Goal: Information Seeking & Learning: Learn about a topic

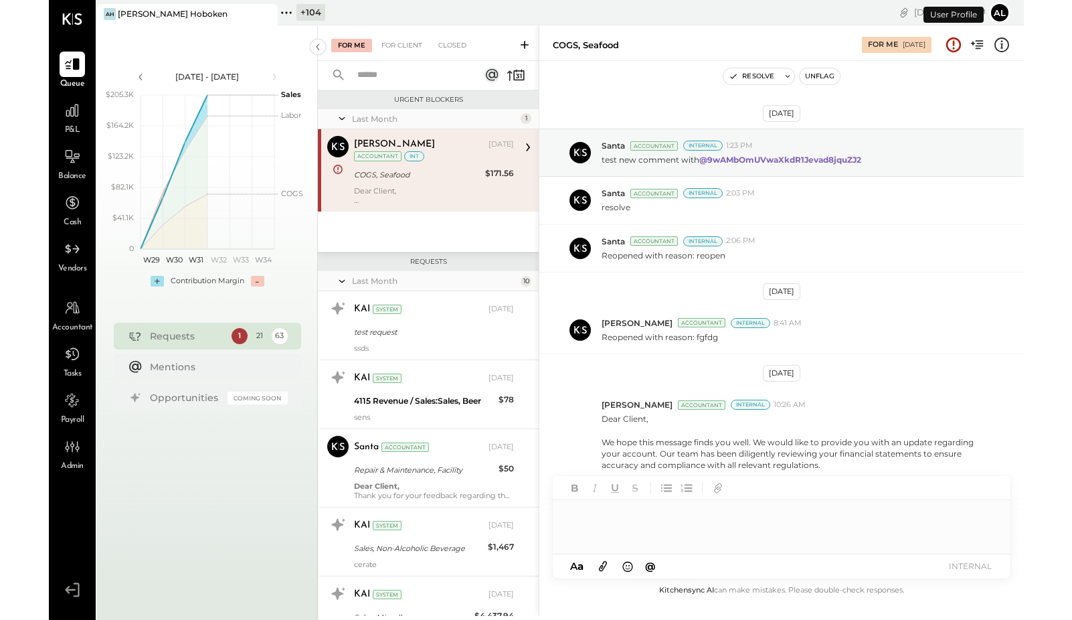
scroll to position [123, 0]
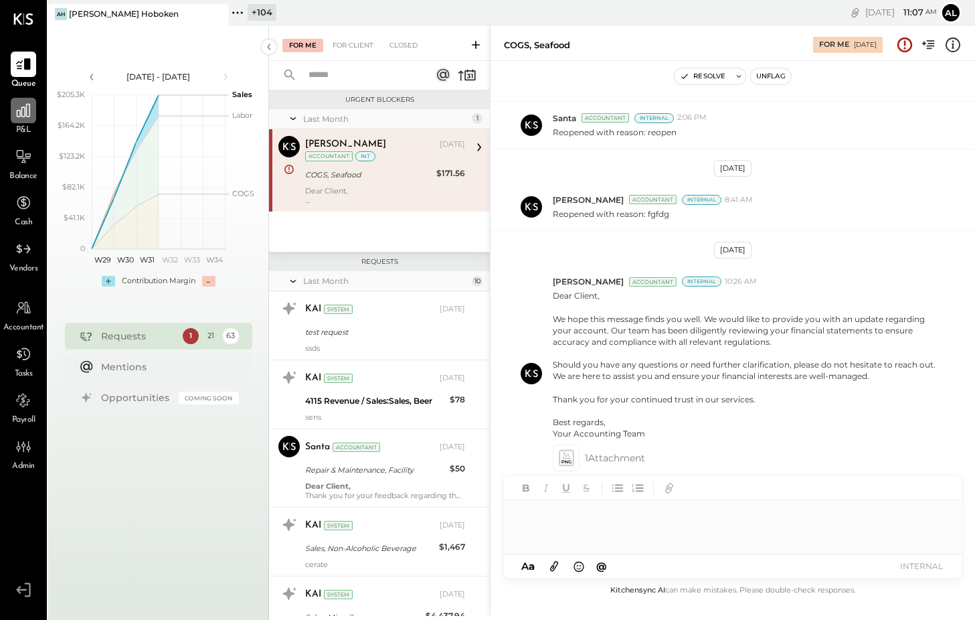
click at [26, 114] on icon at bounding box center [23, 110] width 13 height 13
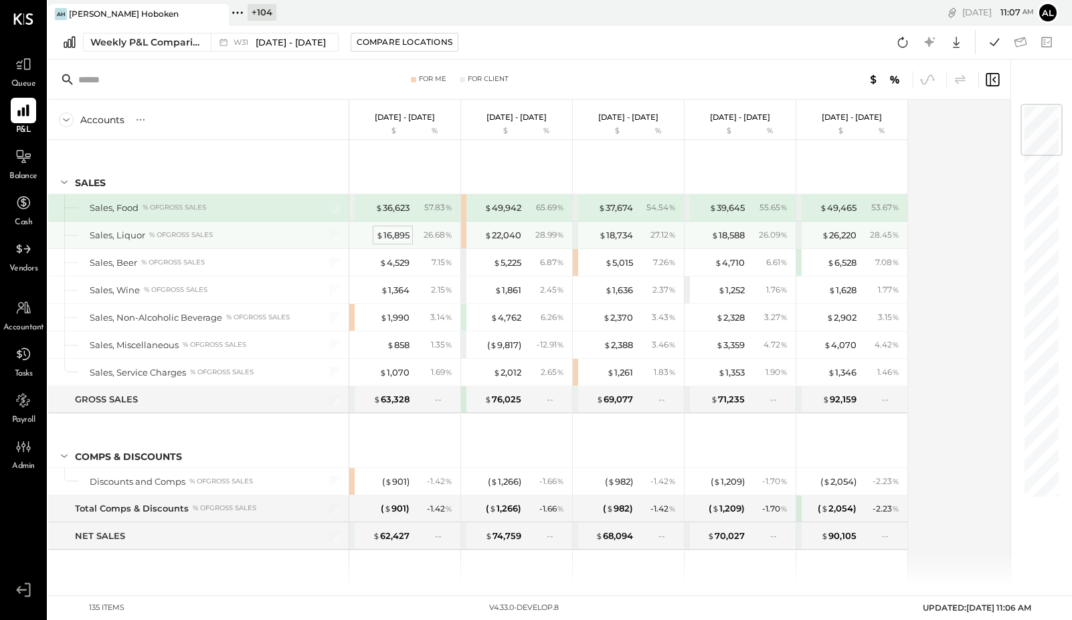
click at [397, 235] on div "$ 16,895" at bounding box center [392, 235] width 33 height 13
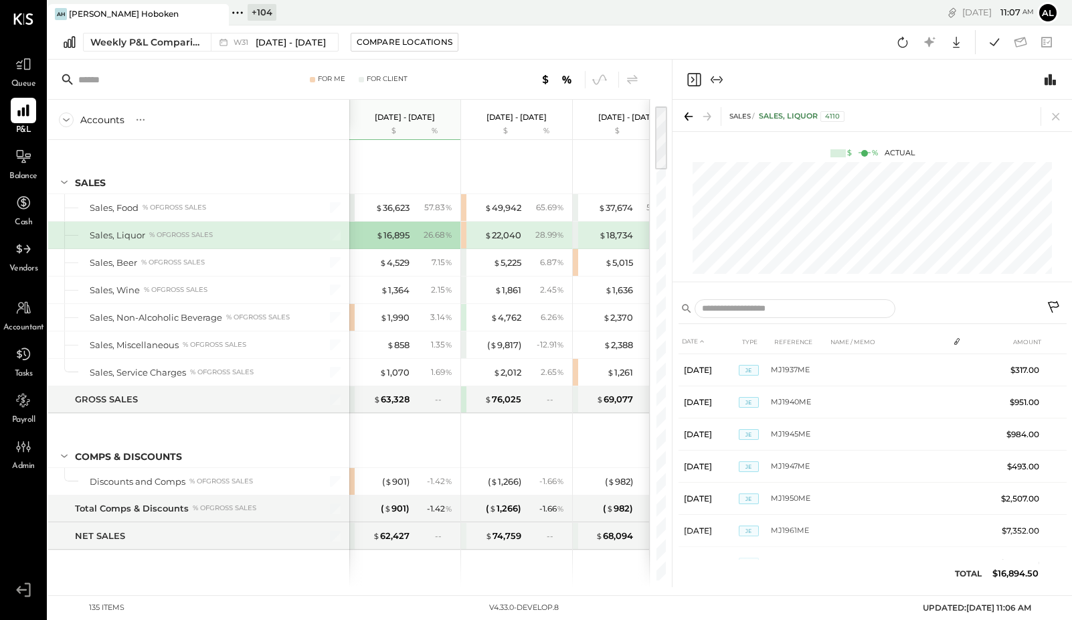
click at [716, 83] on icon "Expand panel (e)" at bounding box center [717, 80] width 16 height 16
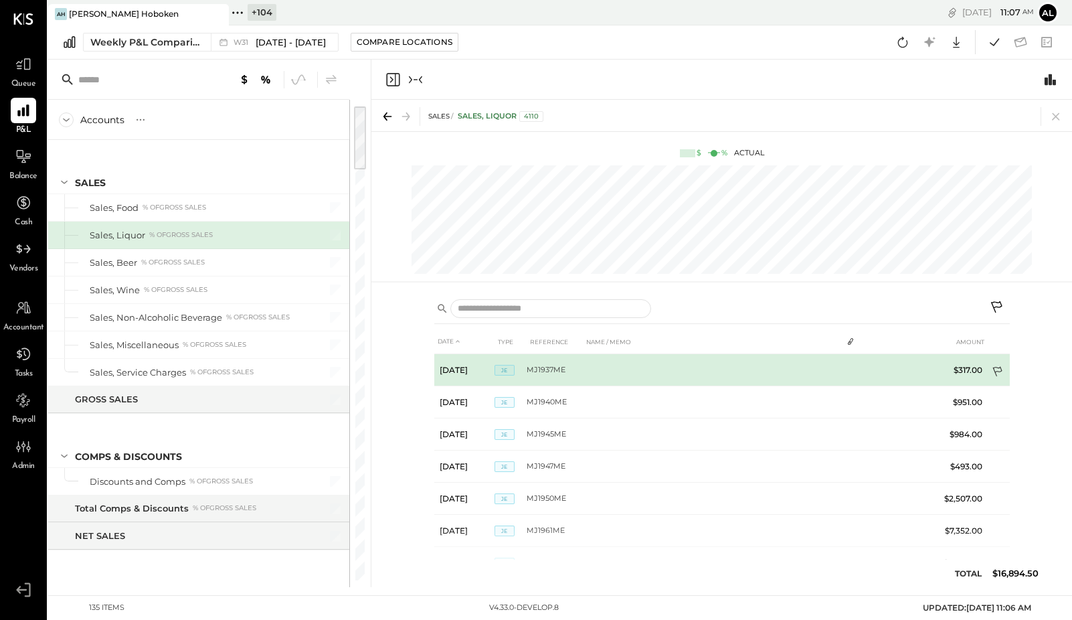
click at [974, 371] on icon at bounding box center [998, 372] width 13 height 13
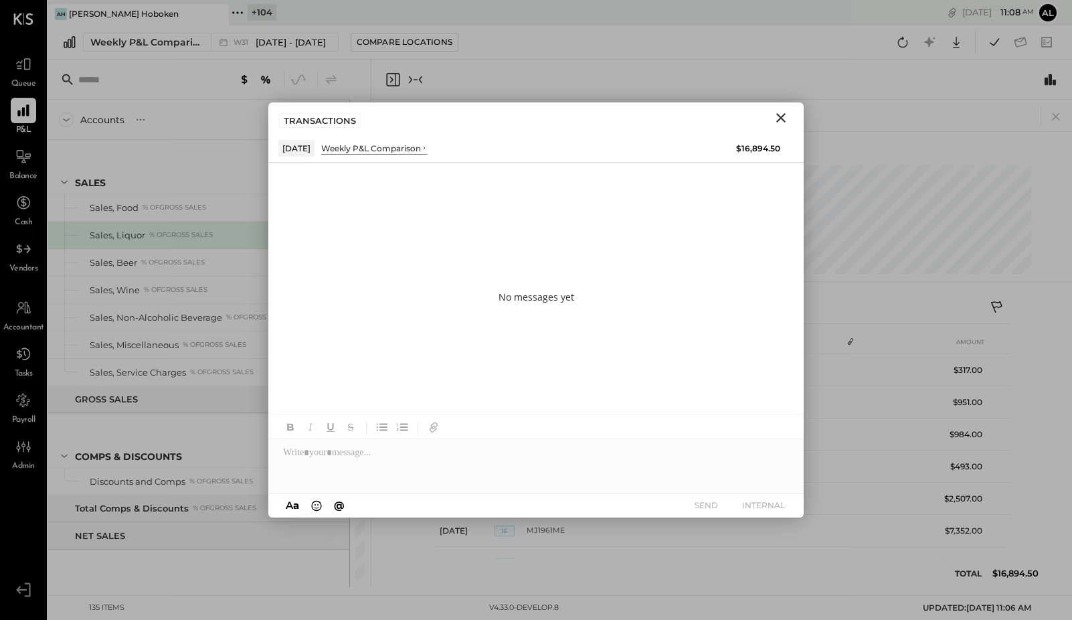
click at [784, 120] on icon "Close" at bounding box center [780, 117] width 9 height 9
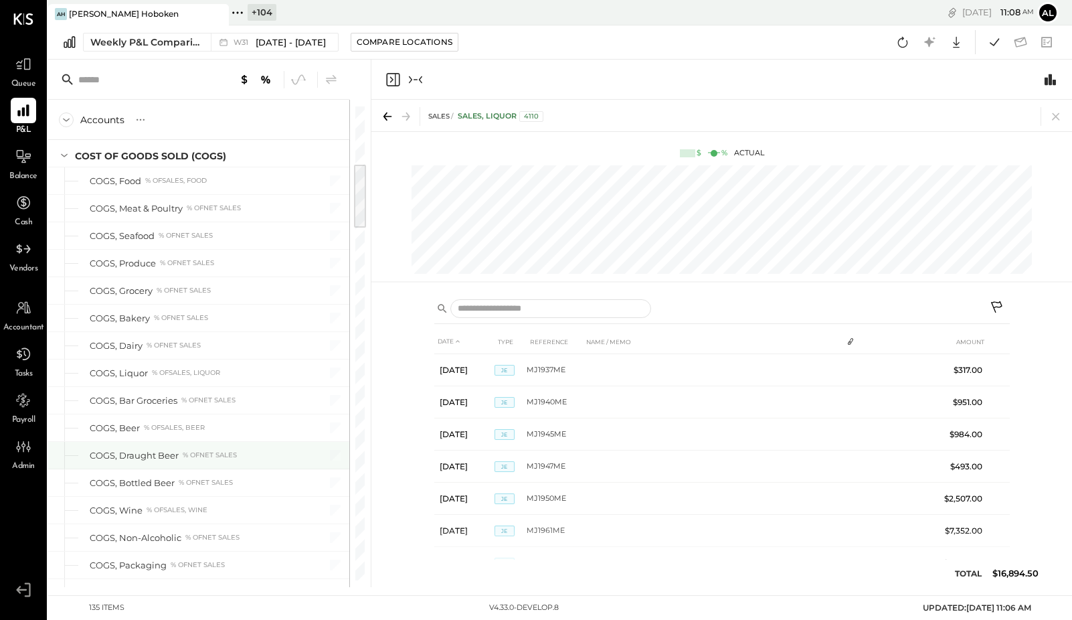
scroll to position [440, 0]
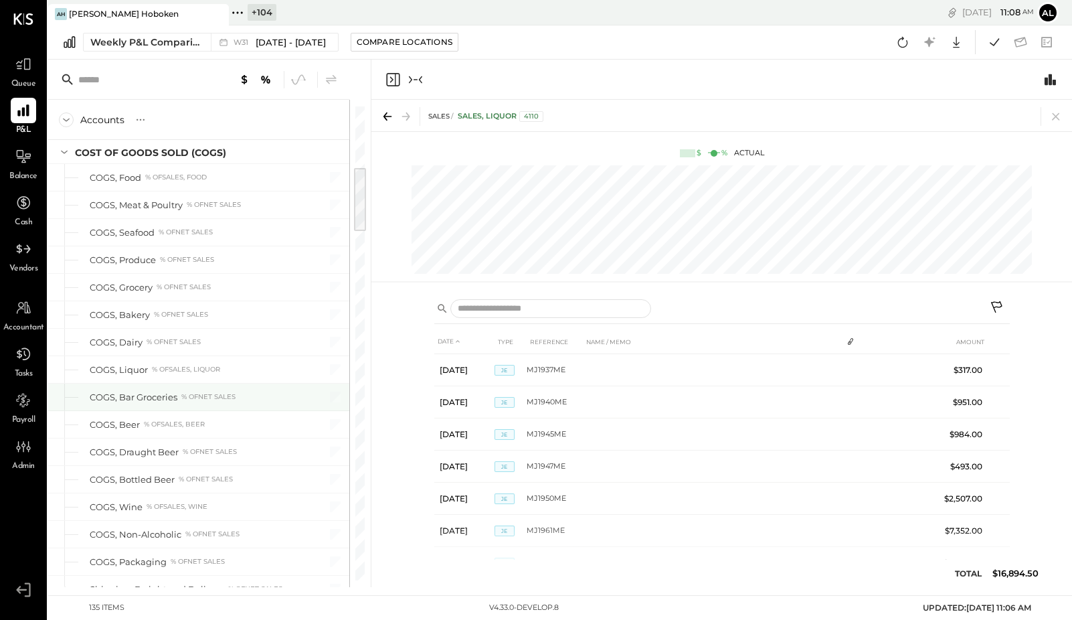
click at [138, 389] on div "COGS, Bar Groceries % of NET SALES" at bounding box center [198, 396] width 301 height 27
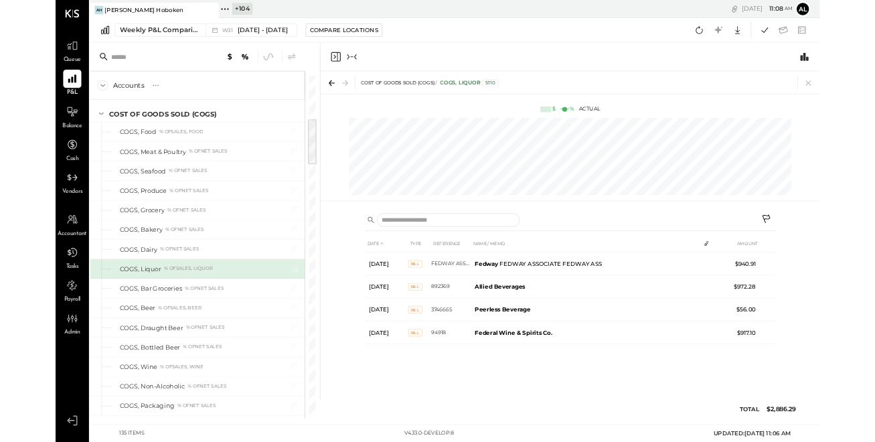
scroll to position [405, 0]
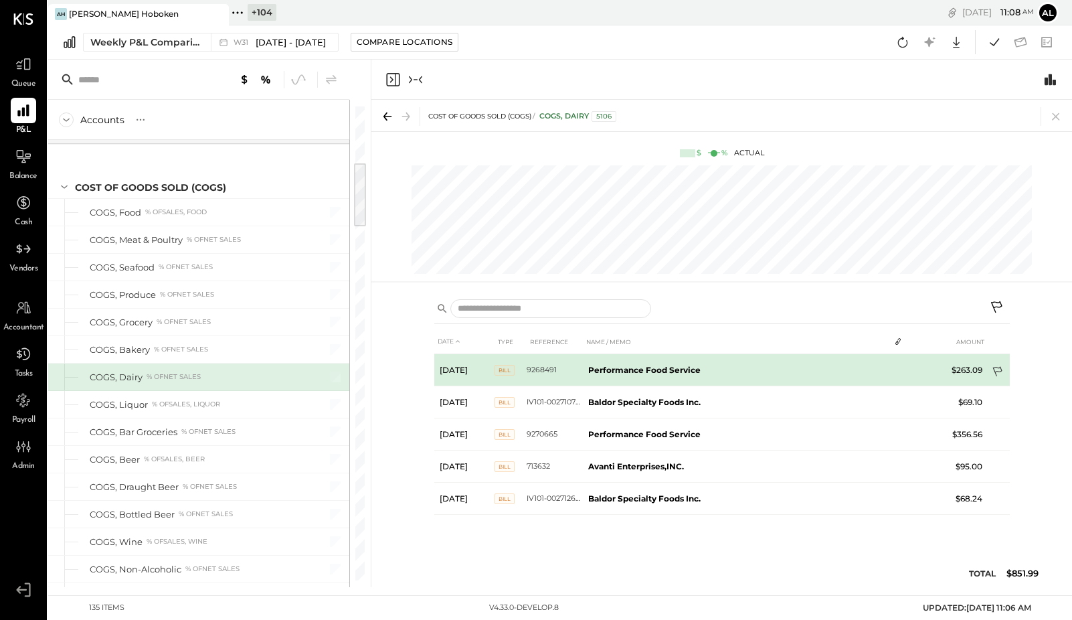
click at [974, 368] on icon at bounding box center [998, 372] width 13 height 13
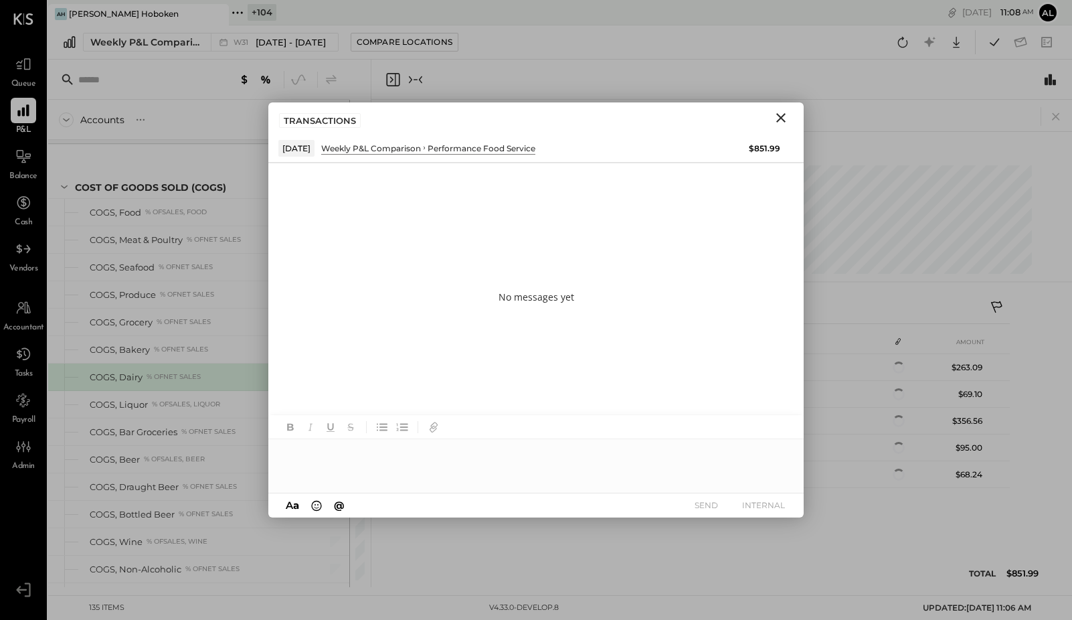
click at [780, 115] on icon "Close" at bounding box center [781, 118] width 16 height 16
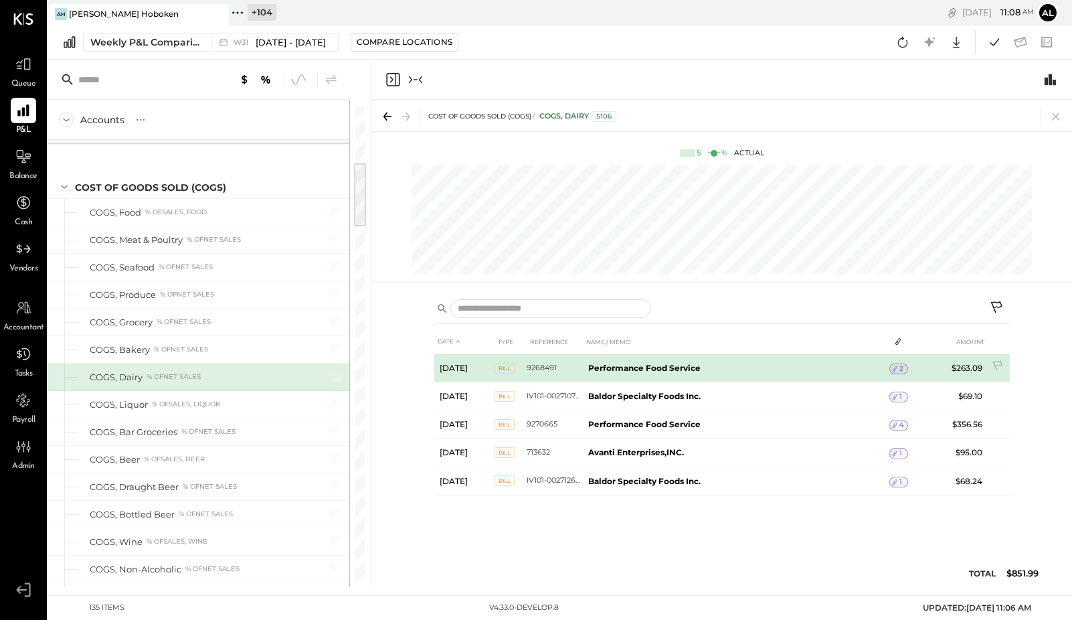
click at [901, 365] on span "2" at bounding box center [901, 368] width 4 height 9
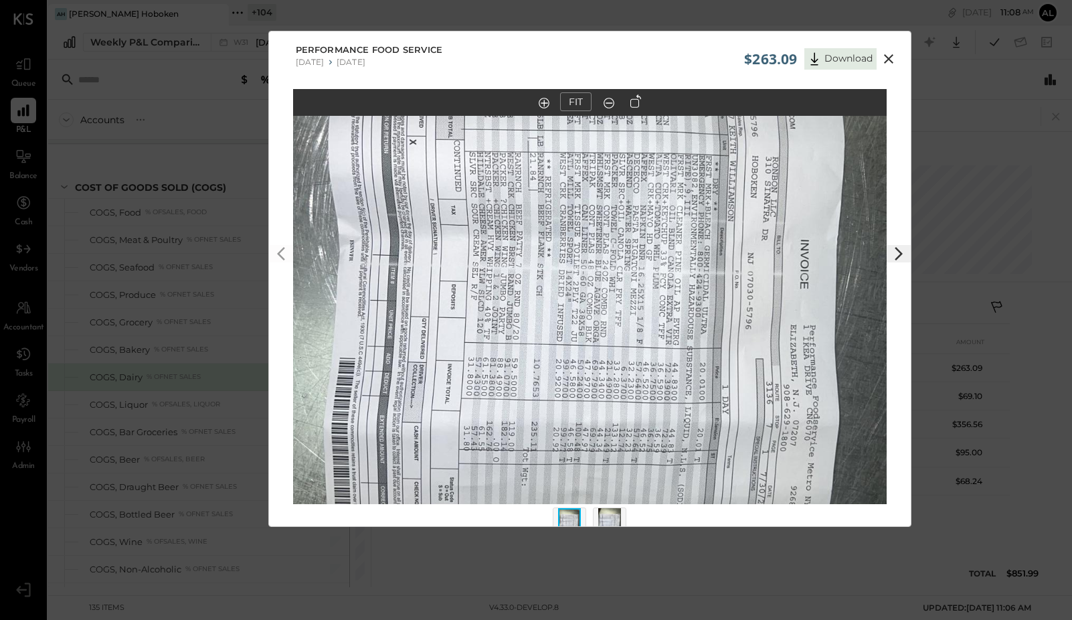
click at [630, 106] on icon at bounding box center [635, 100] width 11 height 13
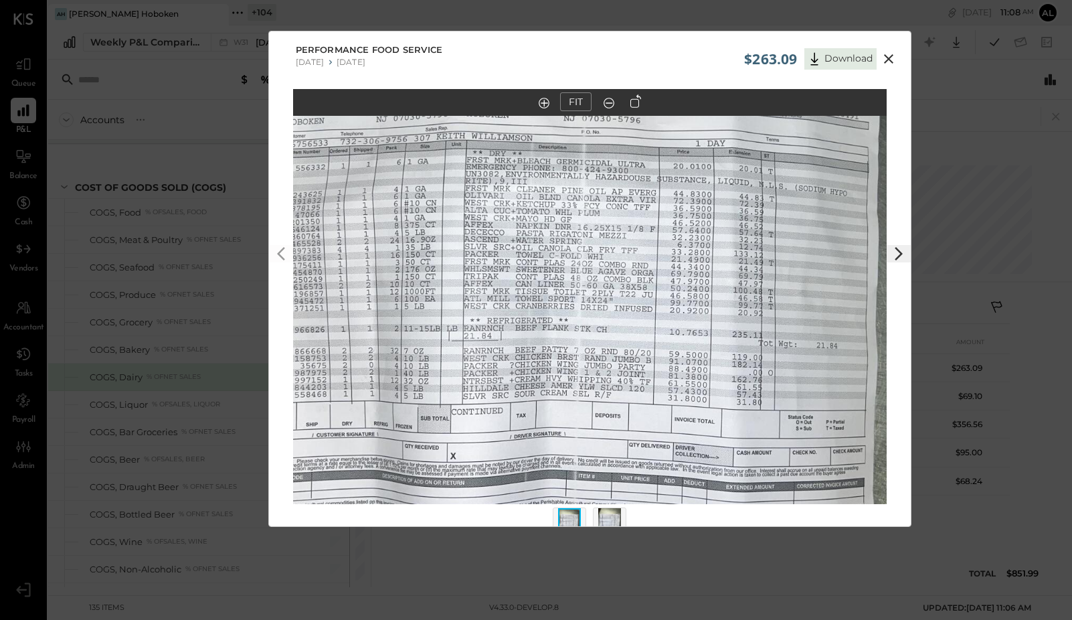
click at [886, 58] on icon at bounding box center [888, 58] width 9 height 9
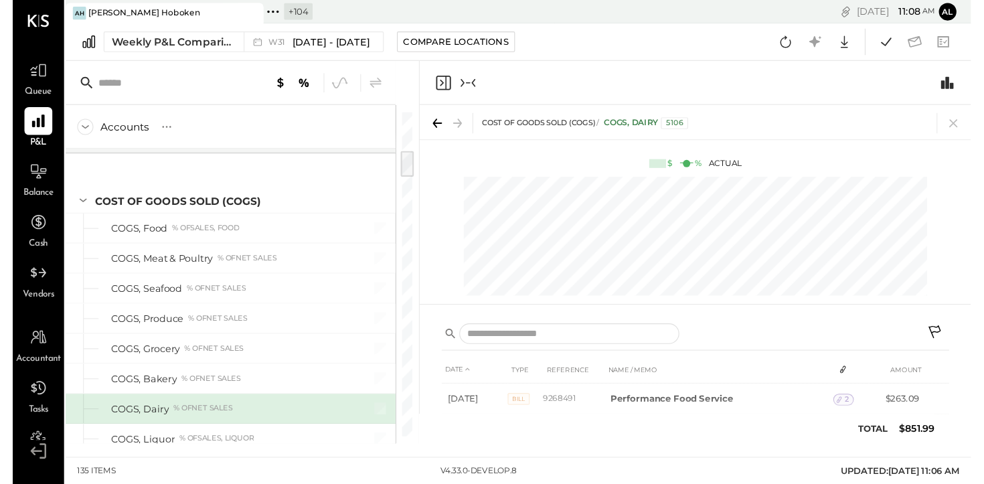
scroll to position [405, 0]
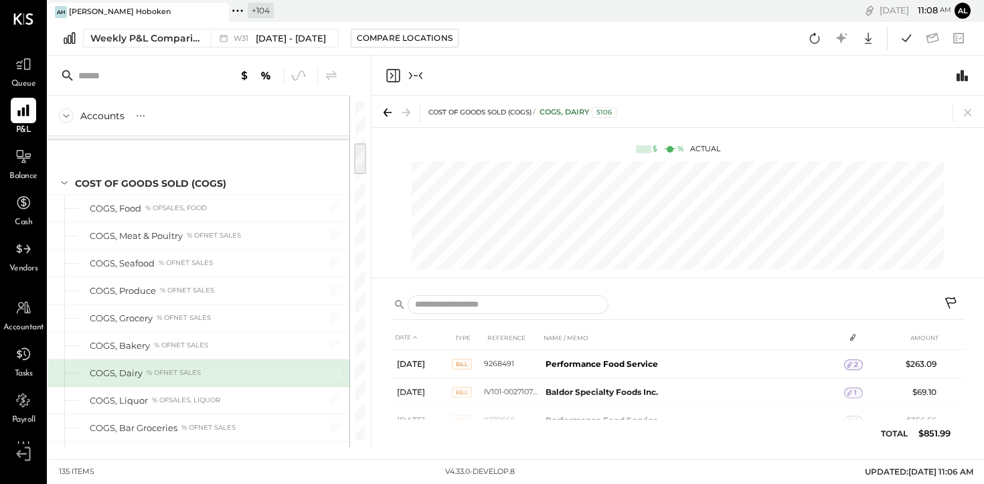
click at [974, 68] on div at bounding box center [677, 76] width 612 height 40
click at [969, 72] on icon "Switch to Chart module" at bounding box center [962, 76] width 16 height 16
